Goal: Find specific page/section: Find specific page/section

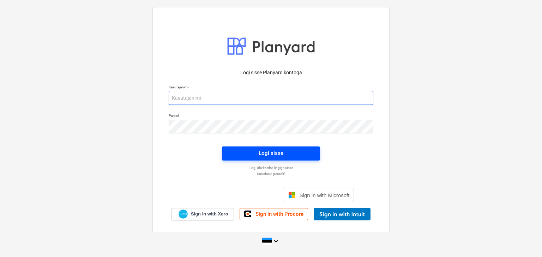
type input "[PERSON_NAME][EMAIL_ADDRESS][DOMAIN_NAME]"
click at [284, 157] on span "Logi sisse" at bounding box center [270, 153] width 81 height 9
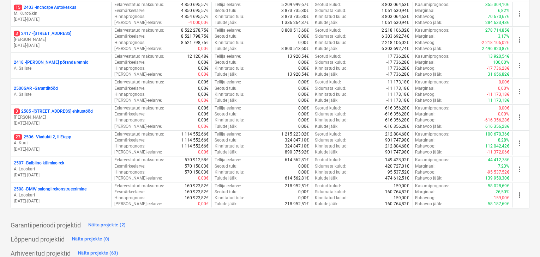
scroll to position [224, 0]
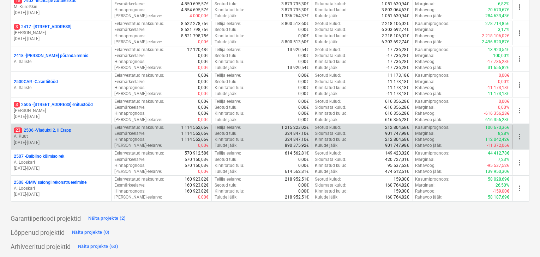
click at [44, 129] on p "23 2506 - Viadukti 2, II Etapp" at bounding box center [42, 131] width 57 height 6
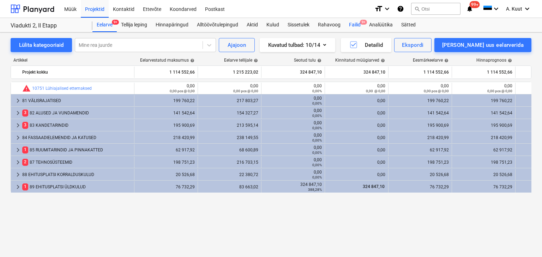
click at [355, 24] on div "Failid 9+" at bounding box center [355, 25] width 20 height 14
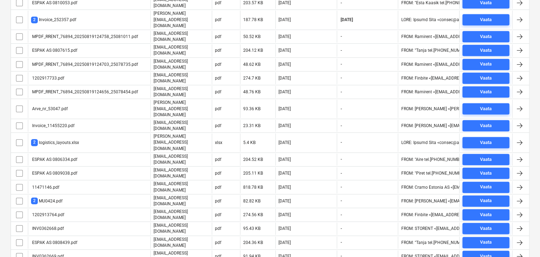
scroll to position [176, 0]
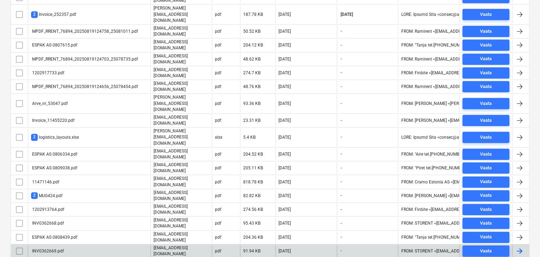
click at [97, 246] on div "INV0362669.pdf" at bounding box center [89, 252] width 122 height 12
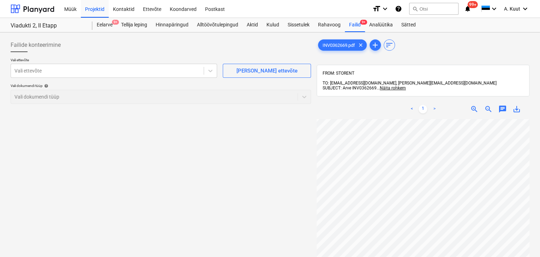
scroll to position [40, 40]
click at [356, 24] on div "Failid 9+" at bounding box center [355, 25] width 20 height 14
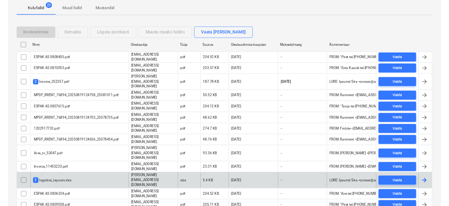
scroll to position [106, 0]
